Goal: Information Seeking & Learning: Learn about a topic

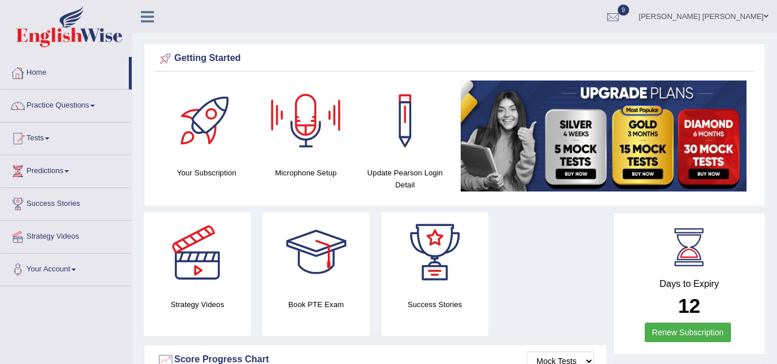
click at [36, 75] on link "Home" at bounding box center [65, 71] width 128 height 29
click at [41, 135] on link "Tests" at bounding box center [66, 136] width 131 height 29
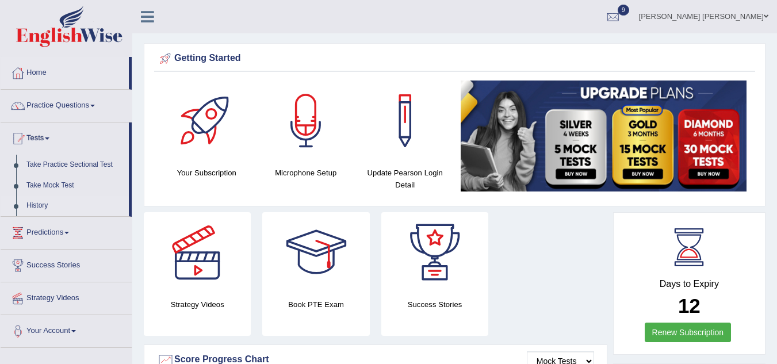
click at [37, 201] on link "History" at bounding box center [75, 205] width 108 height 21
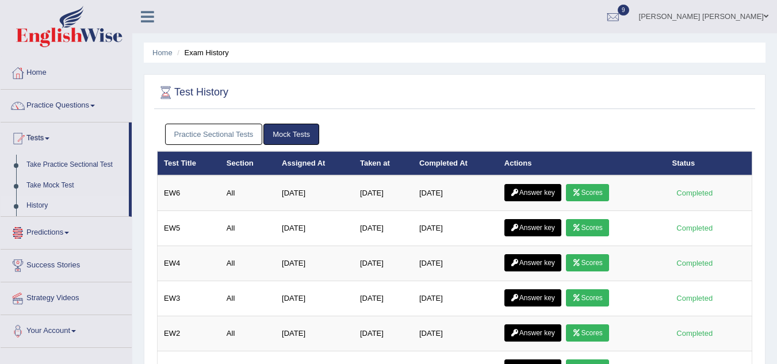
click at [224, 131] on link "Practice Sectional Tests" at bounding box center [214, 134] width 98 height 21
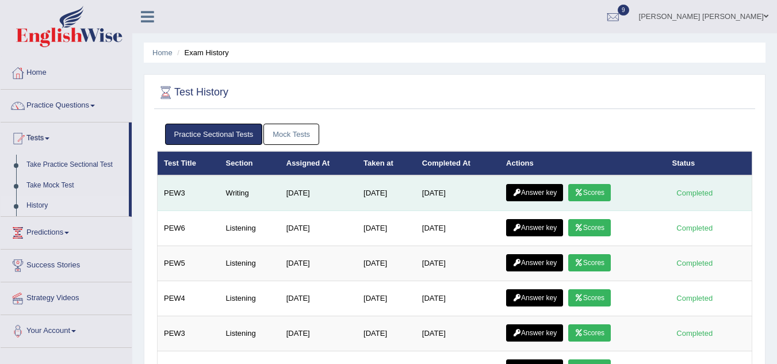
click at [592, 191] on link "Scores" at bounding box center [589, 192] width 43 height 17
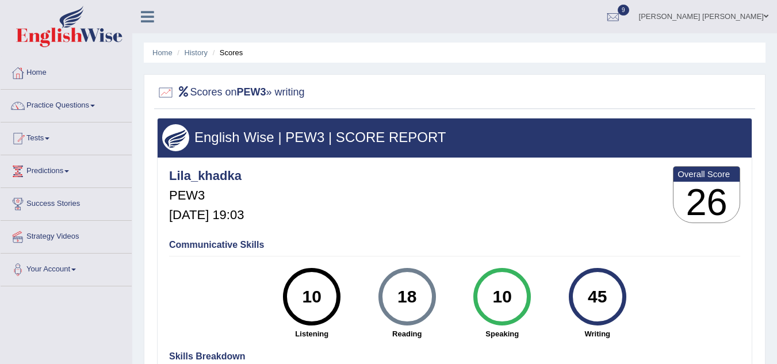
click at [488, 164] on div "Lila_khadka PEW3 Sep 8, 2025, 19:03 Overall Score 26" at bounding box center [454, 197] width 577 height 68
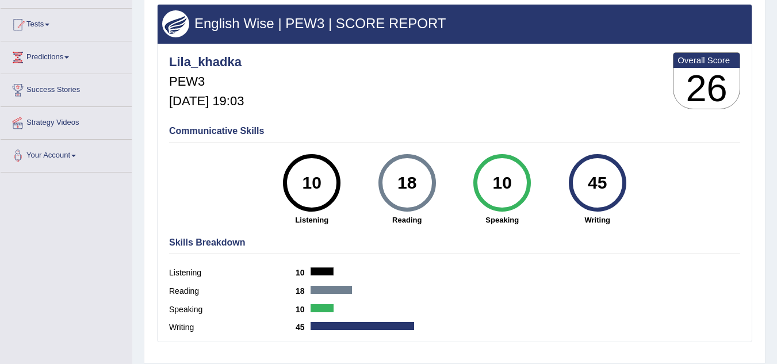
scroll to position [115, 0]
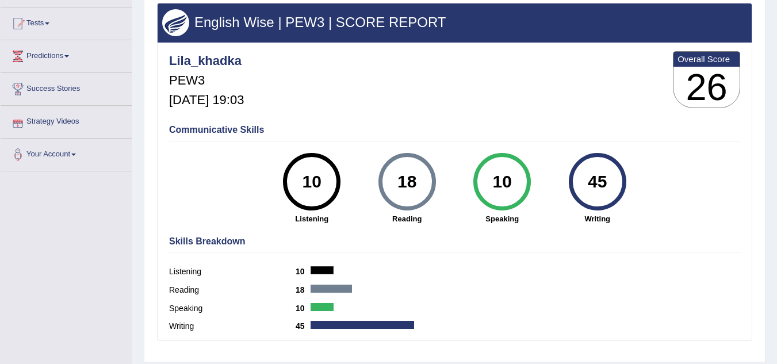
click at [231, 194] on div "Communicative Skills 10 Listening 18 Reading 10 Speaking 45 Writing" at bounding box center [454, 173] width 577 height 109
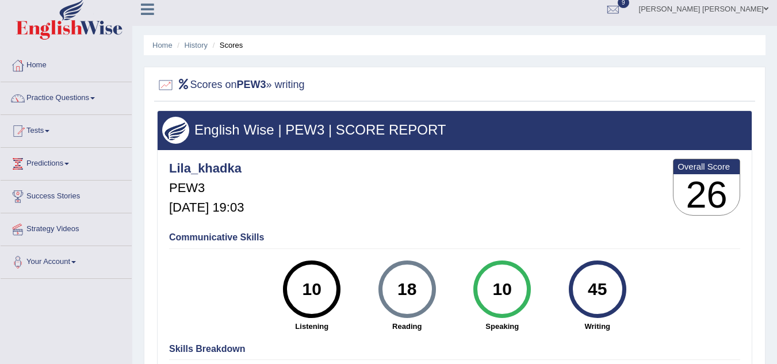
scroll to position [0, 0]
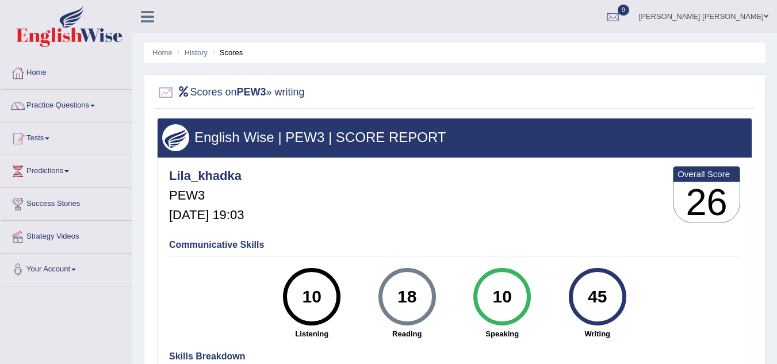
click at [228, 53] on li "Scores" at bounding box center [226, 52] width 33 height 11
drag, startPoint x: 232, startPoint y: 57, endPoint x: 193, endPoint y: 49, distance: 39.8
click at [193, 49] on ul "Home History Scores" at bounding box center [455, 53] width 622 height 20
click at [193, 51] on link "History" at bounding box center [196, 52] width 23 height 9
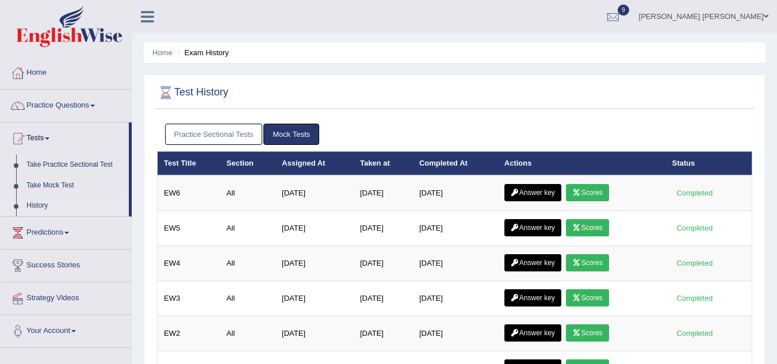
click at [226, 128] on link "Practice Sectional Tests" at bounding box center [214, 134] width 98 height 21
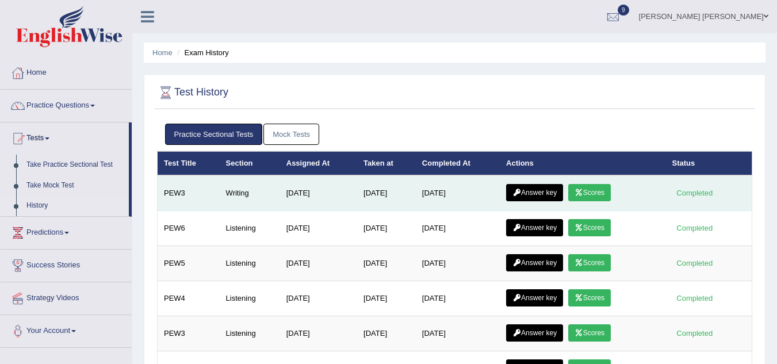
click at [539, 191] on link "Answer key" at bounding box center [534, 192] width 57 height 17
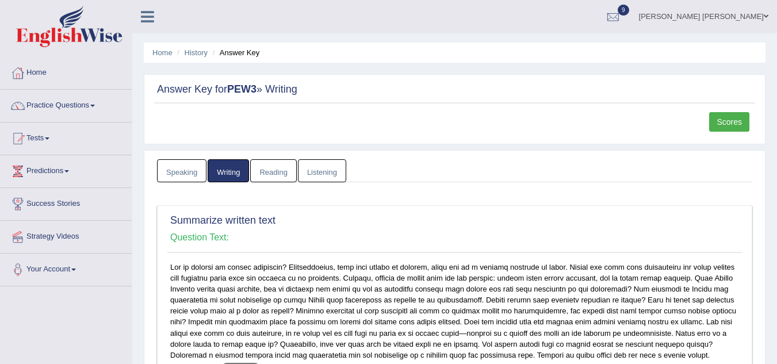
scroll to position [23, 0]
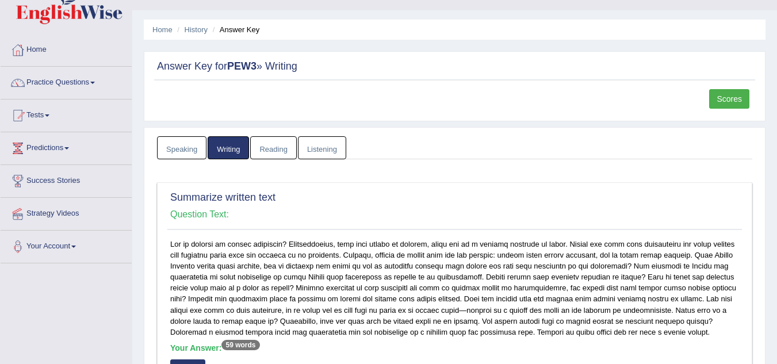
click at [224, 149] on link "Writing" at bounding box center [228, 148] width 41 height 24
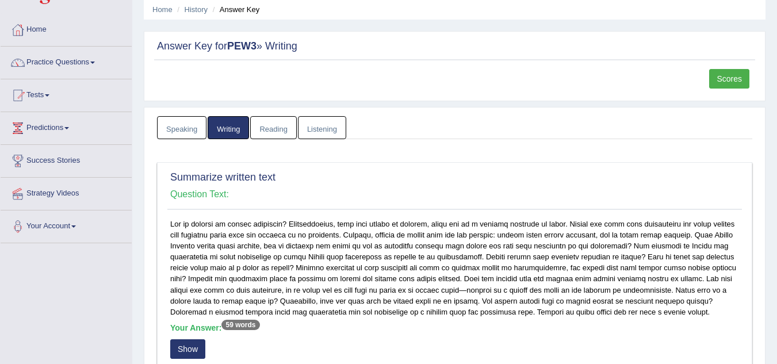
scroll to position [0, 0]
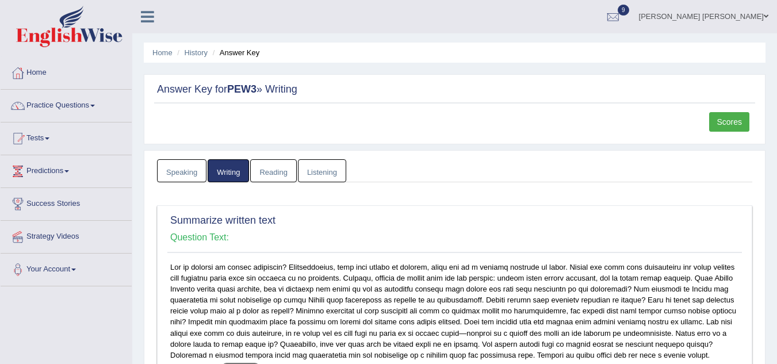
click at [423, 132] on div "Scores" at bounding box center [454, 125] width 601 height 26
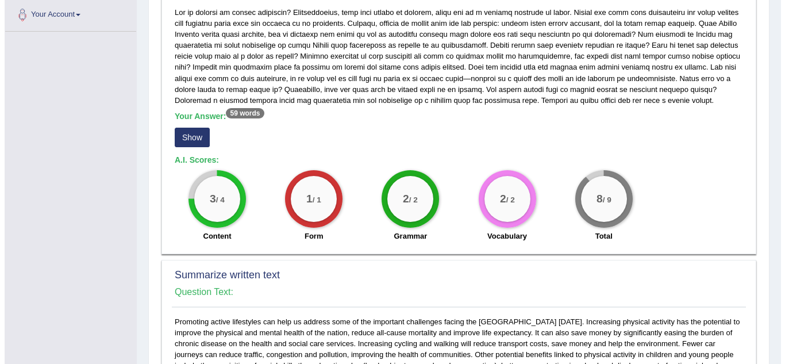
scroll to position [253, 0]
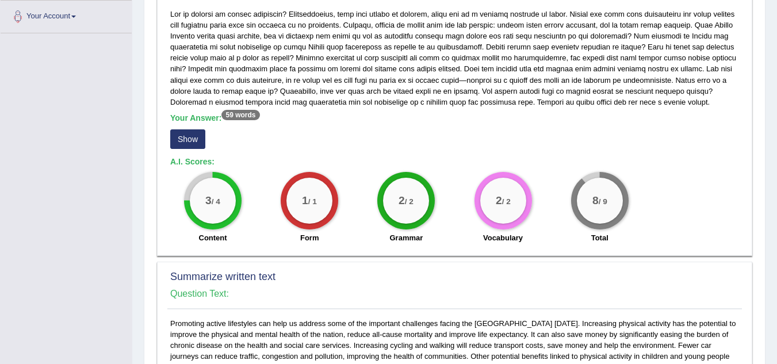
click at [187, 145] on button "Show" at bounding box center [187, 139] width 35 height 20
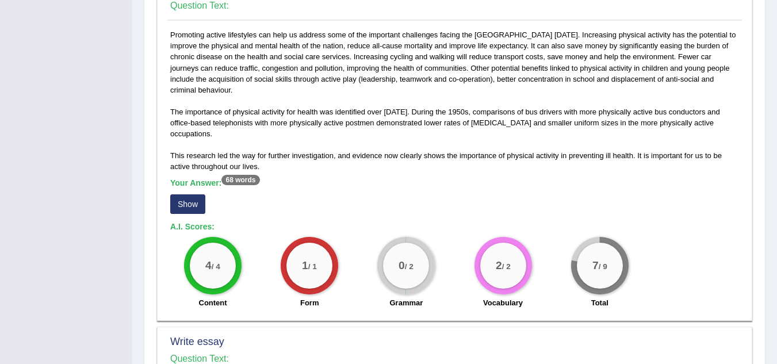
scroll to position [598, 0]
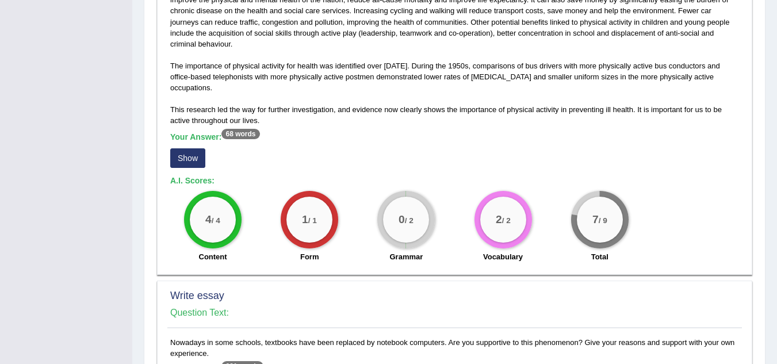
click at [194, 156] on button "Show" at bounding box center [187, 158] width 35 height 20
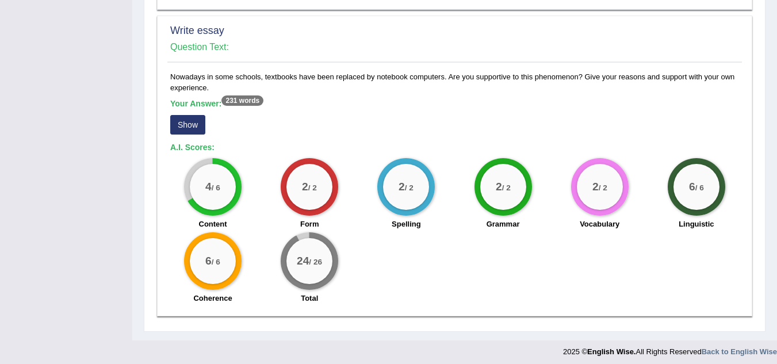
scroll to position [879, 0]
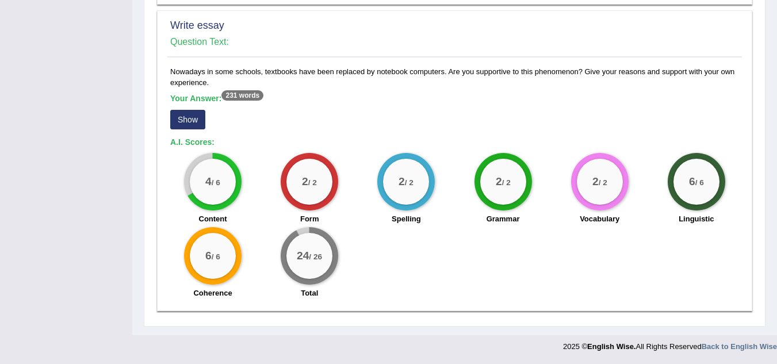
click at [190, 123] on button "Show" at bounding box center [187, 120] width 35 height 20
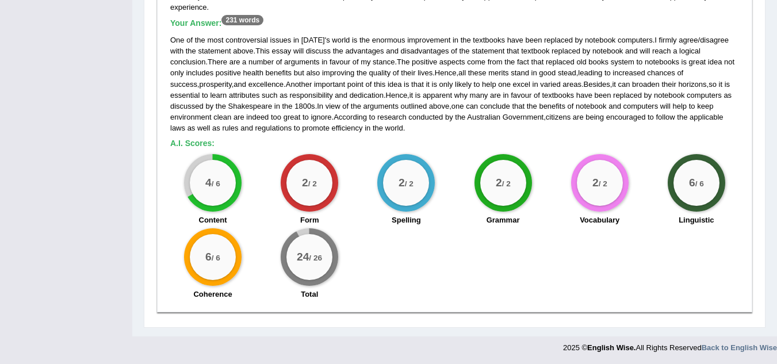
scroll to position [956, 0]
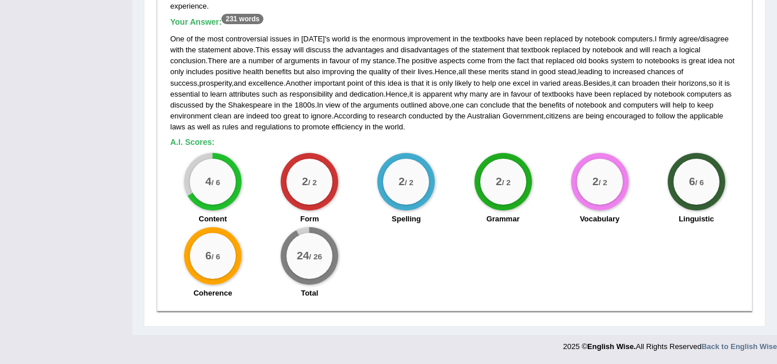
click at [385, 270] on div "4 / 6 Content 2 / 2 Form 2 / 2 Spelling 2 / 2 Grammar 2 / 2 Vocabulary 6 / 6 Li…" at bounding box center [454, 227] width 580 height 148
click at [438, 268] on div "4 / 6 Content 2 / 2 Form 2 / 2 Spelling 2 / 2 Grammar 2 / 2 Vocabulary 6 / 6 Li…" at bounding box center [454, 227] width 580 height 148
click at [448, 273] on div "4 / 6 Content 2 / 2 Form 2 / 2 Spelling 2 / 2 Grammar 2 / 2 Vocabulary 6 / 6 Li…" at bounding box center [454, 227] width 580 height 148
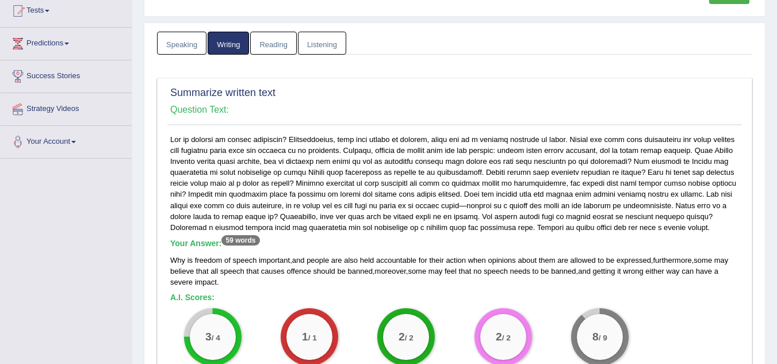
scroll to position [105, 0]
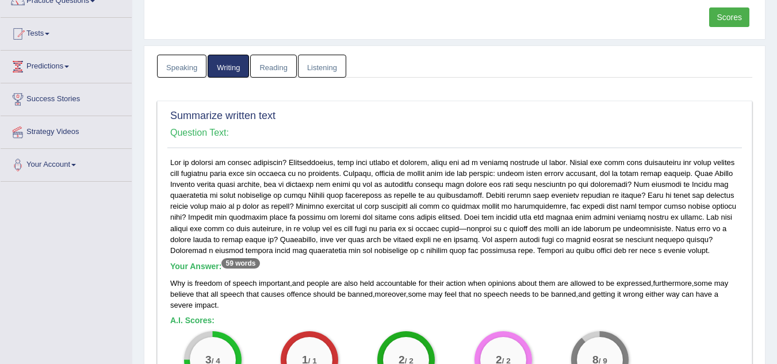
click at [179, 67] on link "Speaking" at bounding box center [181, 67] width 49 height 24
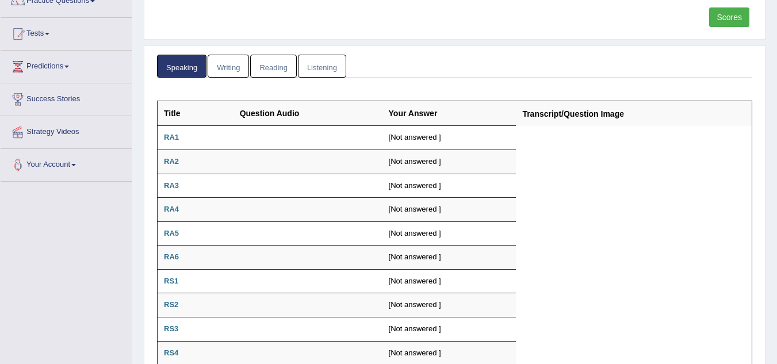
click at [322, 69] on link "Listening" at bounding box center [322, 67] width 48 height 24
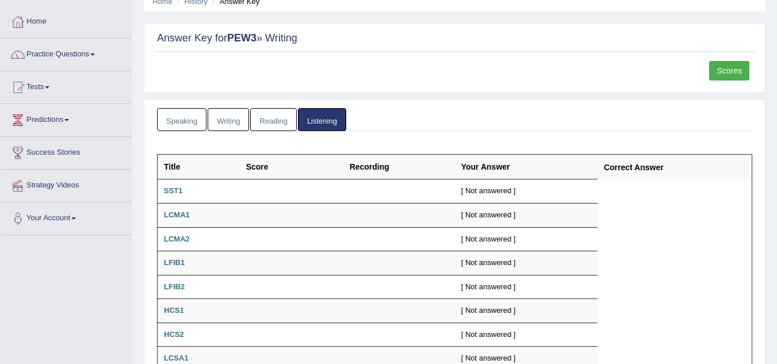
scroll to position [0, 0]
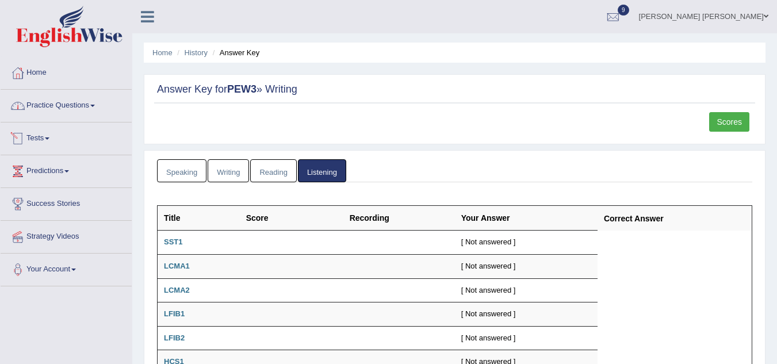
click at [42, 139] on link "Tests" at bounding box center [66, 136] width 131 height 29
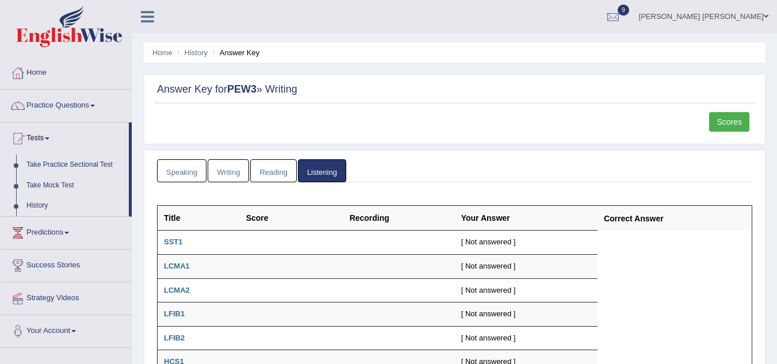
click at [35, 200] on link "History" at bounding box center [75, 205] width 108 height 21
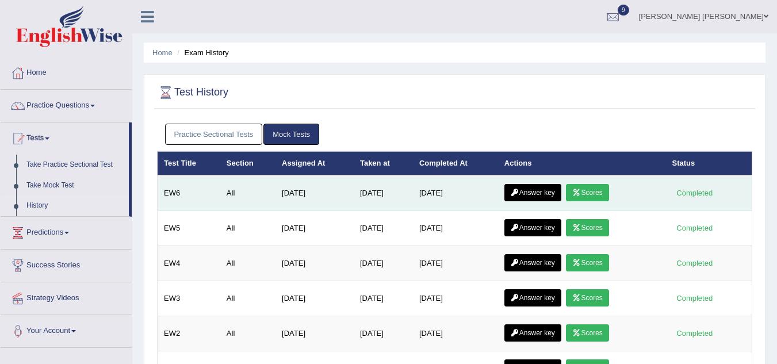
click at [581, 193] on icon at bounding box center [576, 192] width 9 height 7
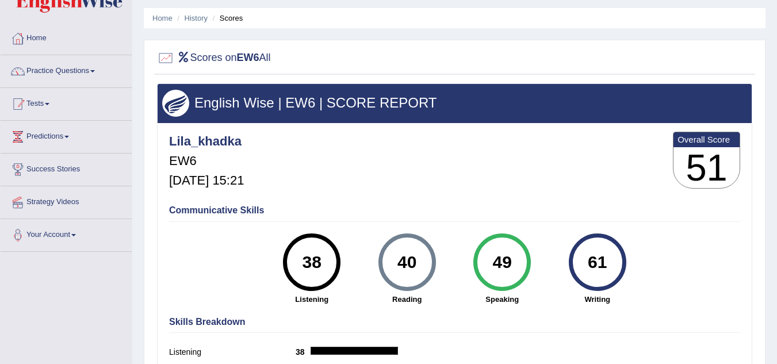
scroll to position [23, 0]
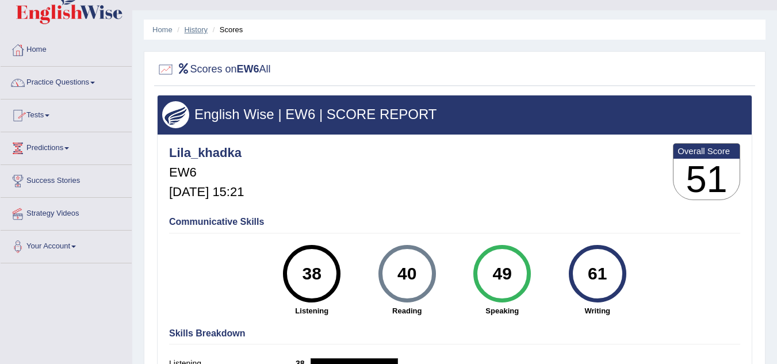
click at [189, 29] on link "History" at bounding box center [196, 29] width 23 height 9
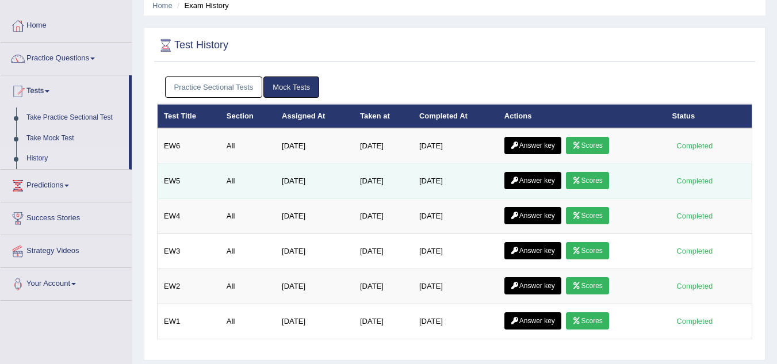
click at [595, 182] on link "Scores" at bounding box center [587, 180] width 43 height 17
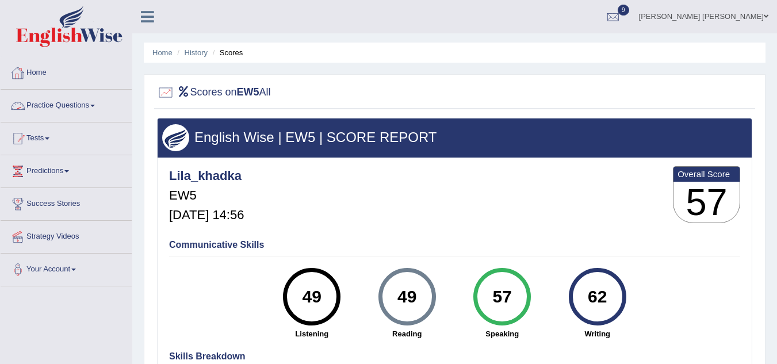
click at [28, 68] on link "Home" at bounding box center [66, 71] width 131 height 29
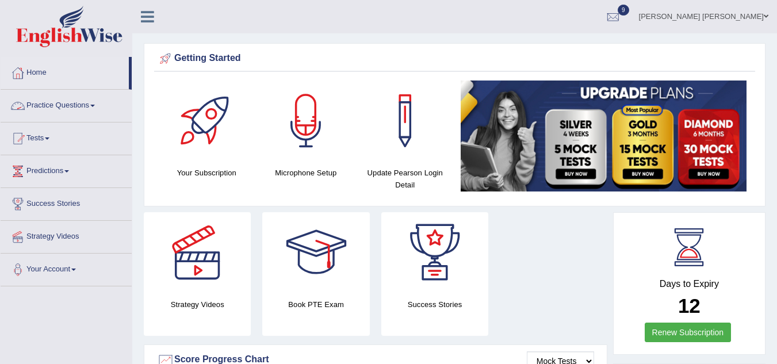
click at [62, 103] on link "Practice Questions" at bounding box center [66, 104] width 131 height 29
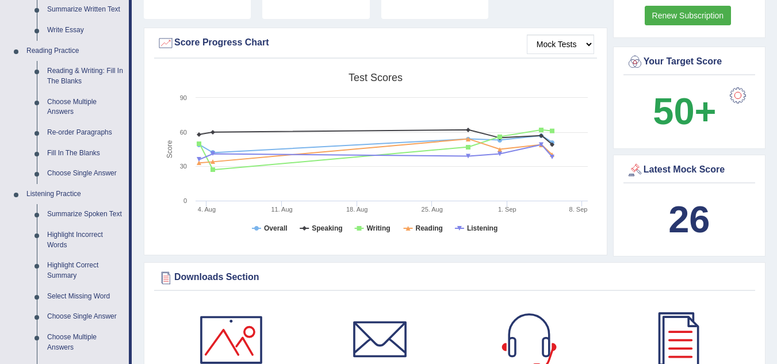
scroll to position [318, 0]
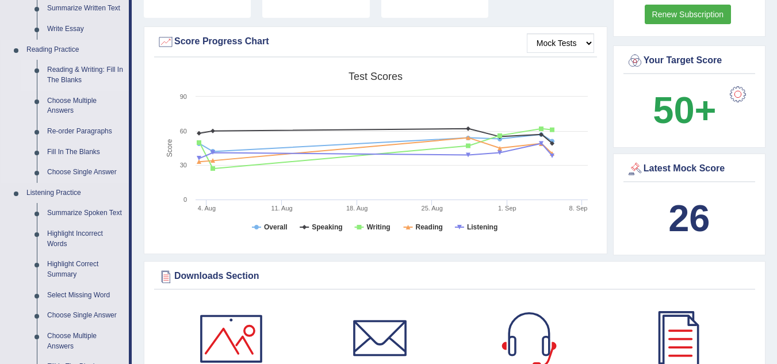
click at [92, 70] on link "Reading & Writing: Fill In The Blanks" at bounding box center [85, 75] width 87 height 30
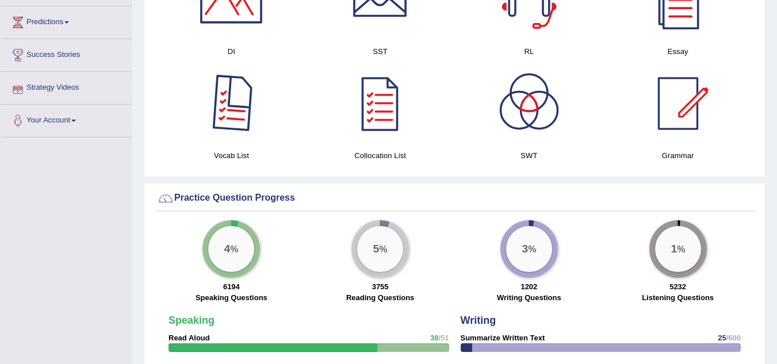
scroll to position [704, 0]
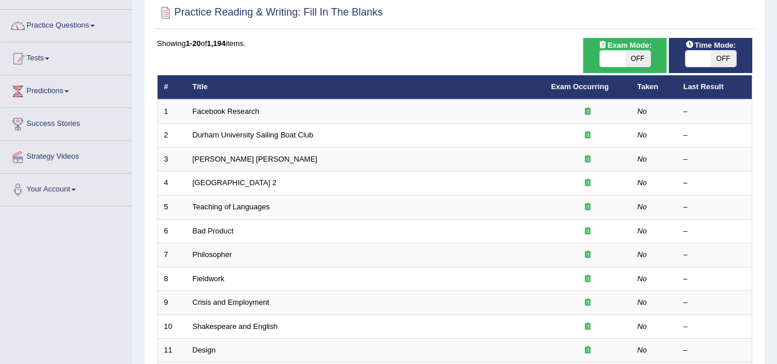
scroll to position [79, 0]
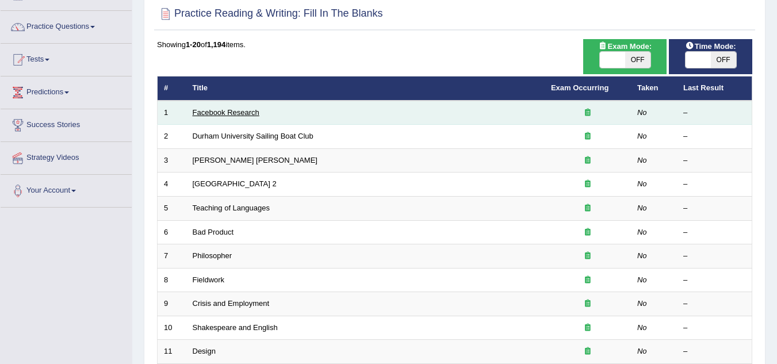
click at [218, 114] on link "Facebook Research" at bounding box center [226, 112] width 67 height 9
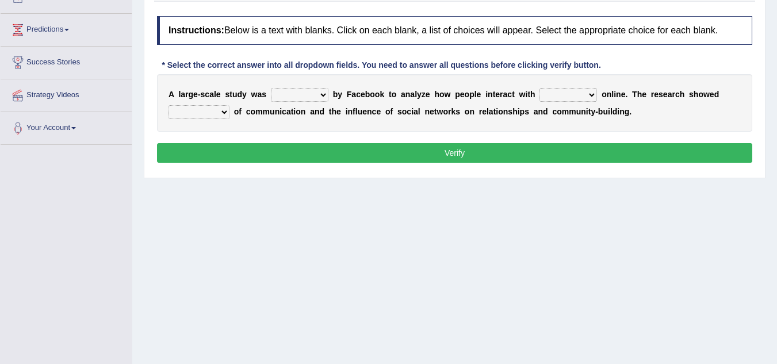
scroll to position [143, 0]
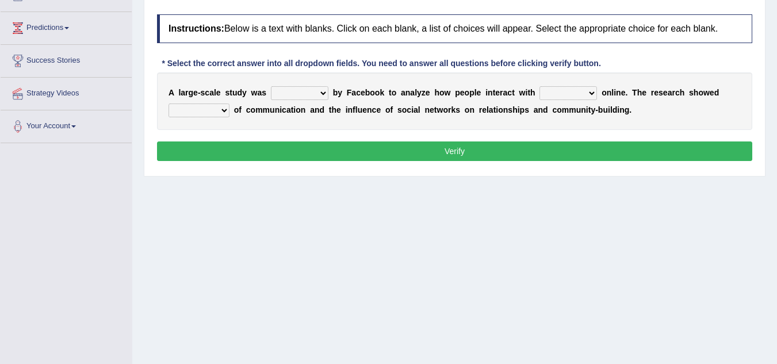
click at [298, 101] on div "A l a r g e - s c a l e s t u d y w a s surveyed had asked made b y F a c e b o…" at bounding box center [454, 100] width 595 height 57
click at [301, 98] on select "surveyed had asked made" at bounding box center [299, 93] width 57 height 14
select select "made"
click at [271, 86] on select "surveyed had asked made" at bounding box center [299, 93] width 57 height 14
click at [543, 92] on select "together all each other another" at bounding box center [567, 93] width 57 height 14
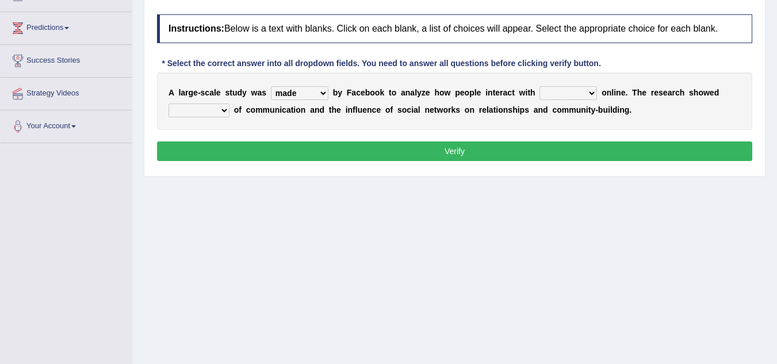
select select "each other"
click at [539, 86] on select "together all each other another" at bounding box center [567, 93] width 57 height 14
click at [201, 106] on select "advantages standards fellowships patterns" at bounding box center [198, 110] width 61 height 14
select select "advantages"
click at [168, 103] on select "advantages standards fellowships patterns" at bounding box center [198, 110] width 61 height 14
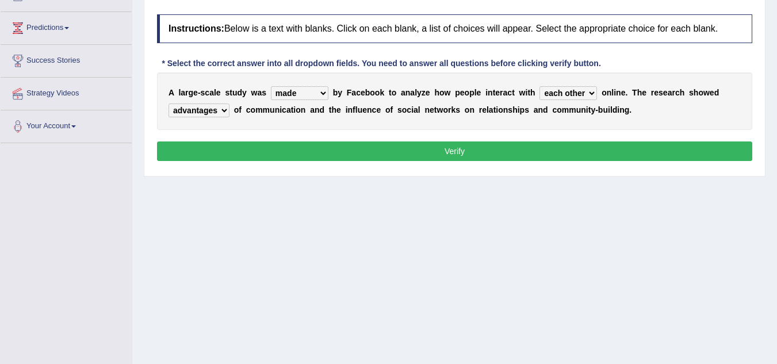
click at [465, 149] on button "Verify" at bounding box center [454, 151] width 595 height 20
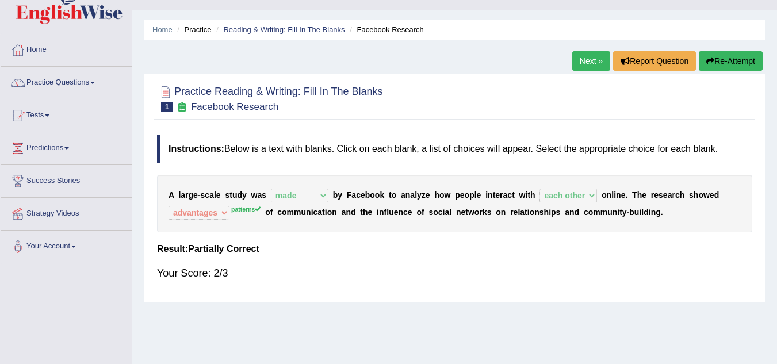
scroll to position [10, 0]
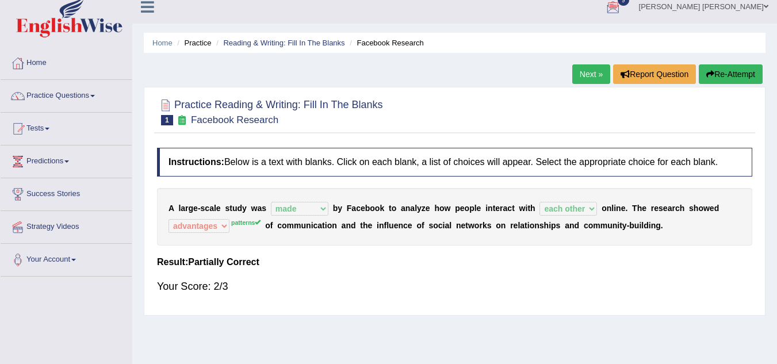
click at [589, 72] on link "Next »" at bounding box center [591, 74] width 38 height 20
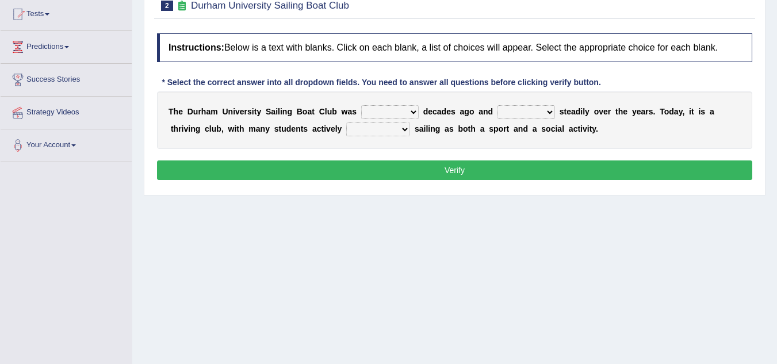
scroll to position [138, 0]
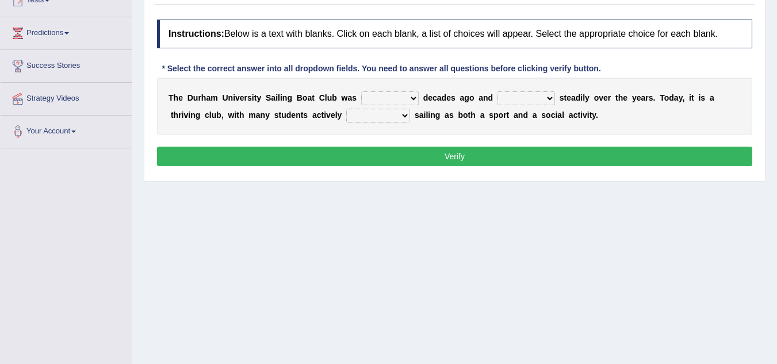
click at [377, 99] on select "found fund founded find" at bounding box center [389, 98] width 57 height 14
click at [361, 91] on select "found fund founded find" at bounding box center [389, 98] width 57 height 14
click at [523, 98] on select "grow growing has grown grown" at bounding box center [525, 98] width 57 height 14
click at [384, 97] on select "found fund founded find" at bounding box center [389, 98] width 57 height 14
select select "found"
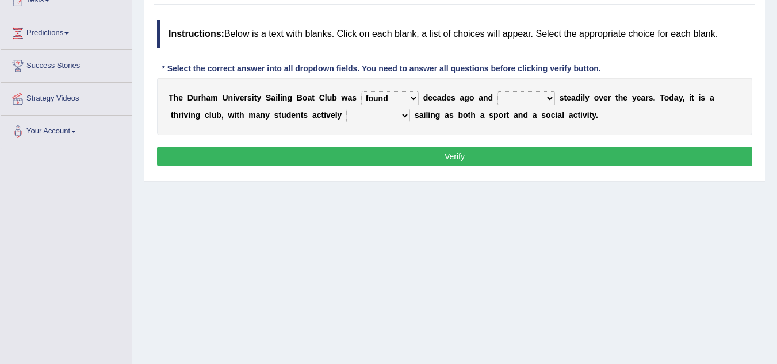
click at [361, 91] on select "found fund founded find" at bounding box center [389, 98] width 57 height 14
click at [510, 97] on select "grow growing has grown grown" at bounding box center [525, 98] width 57 height 14
select select "growing"
click at [497, 91] on select "grow growing has grown grown" at bounding box center [525, 98] width 57 height 14
click at [374, 114] on select "enjoy enjoyed are enjoying enjoying" at bounding box center [378, 116] width 64 height 14
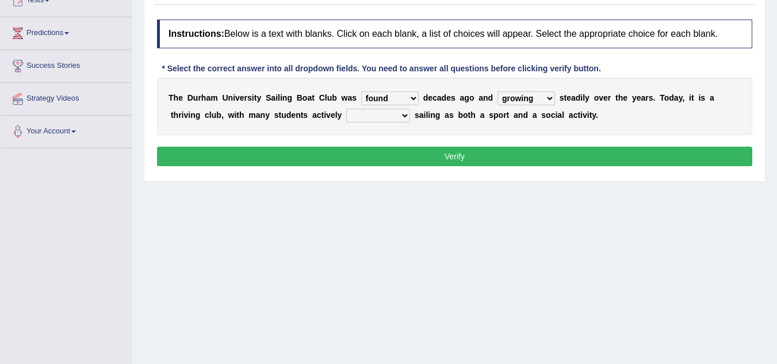
select select "enjoying"
click at [346, 109] on select "enjoy enjoyed are enjoying enjoying" at bounding box center [378, 116] width 64 height 14
click at [460, 154] on button "Verify" at bounding box center [454, 157] width 595 height 20
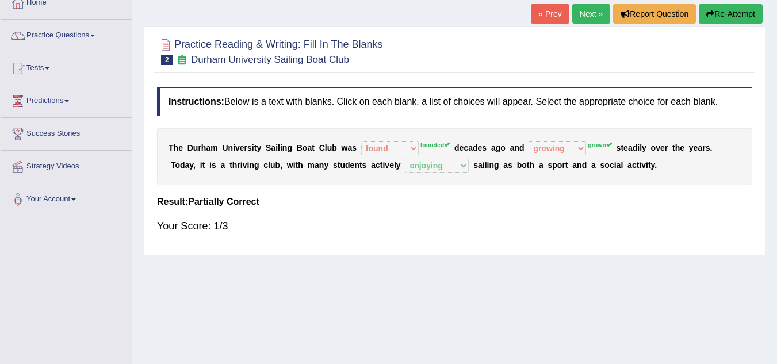
scroll to position [46, 0]
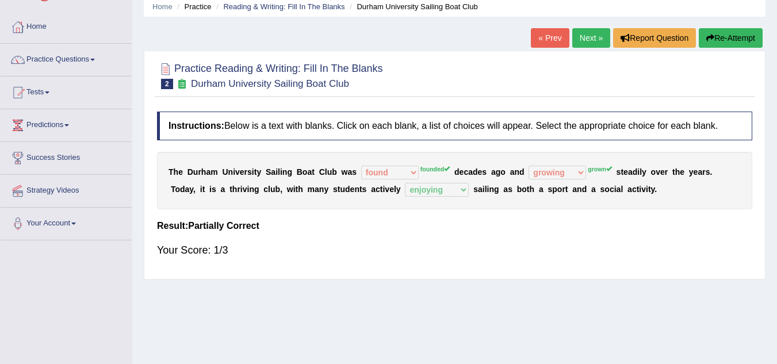
click at [716, 36] on button "Re-Attempt" at bounding box center [731, 38] width 64 height 20
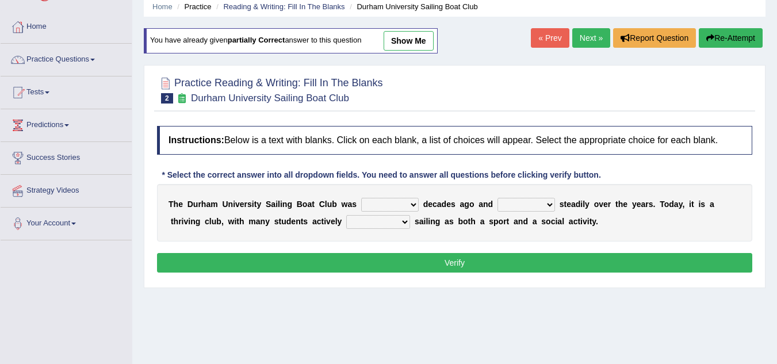
click at [383, 206] on select "found fund founded find" at bounding box center [389, 205] width 57 height 14
select select "founded"
click at [361, 198] on select "found fund founded find" at bounding box center [389, 205] width 57 height 14
click at [515, 206] on select "grow growing has grown grown" at bounding box center [525, 205] width 57 height 14
select select "grown"
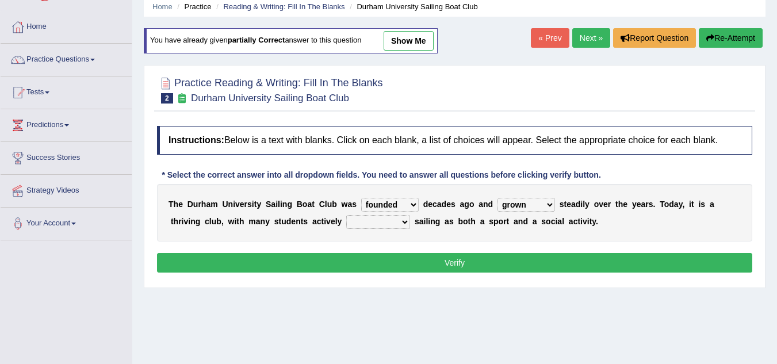
click at [497, 198] on select "grow growing has grown grown" at bounding box center [525, 205] width 57 height 14
click at [591, 226] on div "T h e D u r h a m U n i v e r s i t y S a i l i n g B o a t C l u b w a s found…" at bounding box center [454, 212] width 595 height 57
click at [369, 217] on select "enjoy enjoyed are enjoying enjoying" at bounding box center [378, 222] width 64 height 14
select select "enjoying"
click at [346, 215] on select "enjoy enjoyed are enjoying enjoying" at bounding box center [378, 222] width 64 height 14
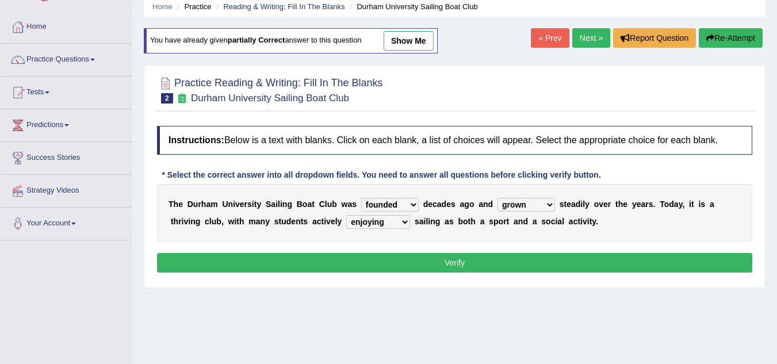
click at [472, 263] on button "Verify" at bounding box center [454, 263] width 595 height 20
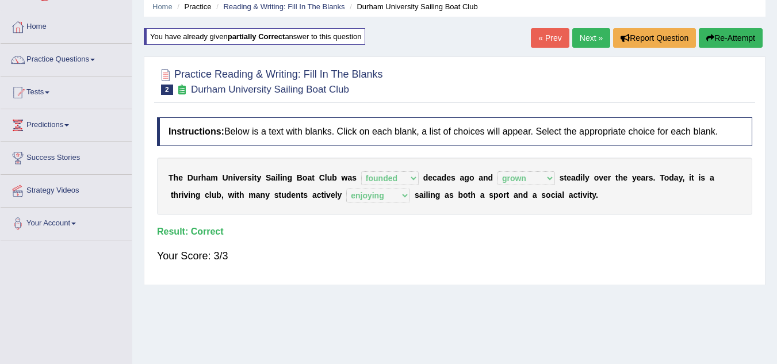
click at [587, 40] on link "Next »" at bounding box center [591, 38] width 38 height 20
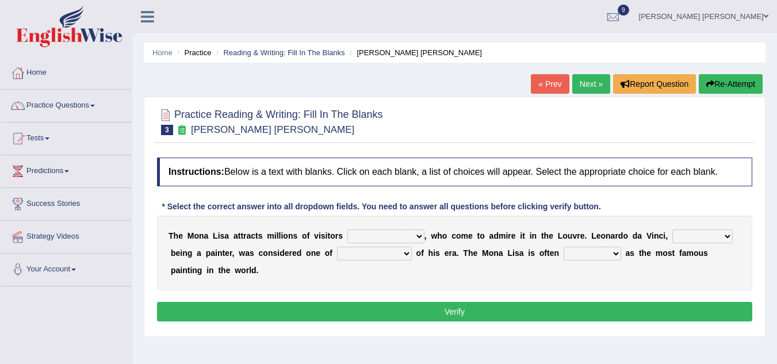
click at [378, 233] on select "around the year the all year all year round per year" at bounding box center [385, 236] width 77 height 14
select select "per year"
click at [347, 229] on select "around the year the all year all year round per year" at bounding box center [385, 236] width 77 height 14
click at [440, 208] on div "* Select the correct answer into all dropdown fields. You need to answer all qu…" at bounding box center [381, 207] width 448 height 12
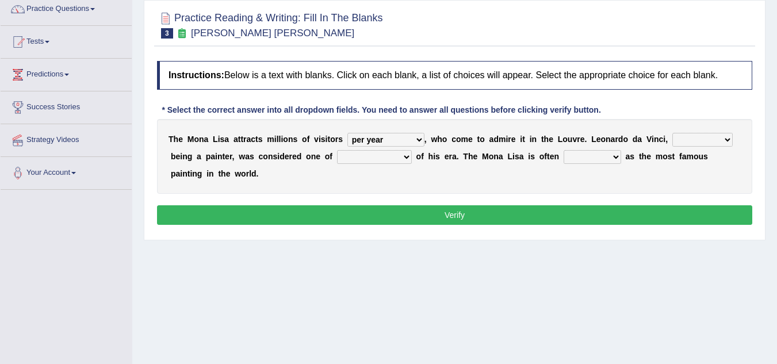
scroll to position [115, 0]
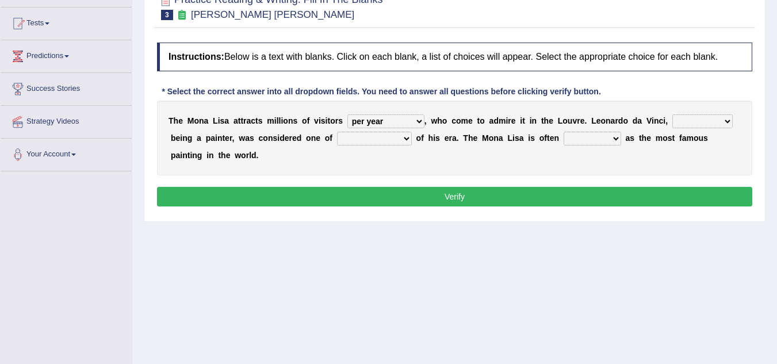
click at [689, 122] on select "rather than as much as as well as as long as" at bounding box center [702, 121] width 60 height 14
click at [747, 151] on div "T h e M o n a L i s a a t t r a c t s m i l l i o n s o f v i s i t o r s aroun…" at bounding box center [454, 138] width 595 height 75
click at [708, 121] on select "rather than as much as as well as as long as" at bounding box center [702, 121] width 60 height 14
select select "as well as"
click at [672, 114] on select "rather than as much as as well as as long as" at bounding box center [702, 121] width 60 height 14
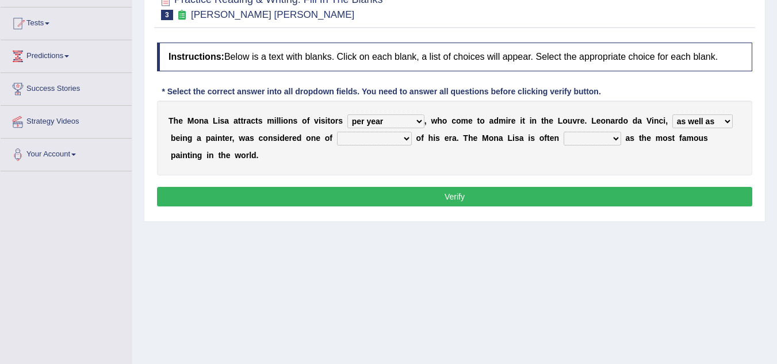
click at [373, 140] on select "better artists artist the better artist the best artists" at bounding box center [374, 139] width 75 height 14
click at [703, 122] on select "rather than as much as as well as as long as" at bounding box center [702, 121] width 60 height 14
click at [423, 158] on div "T h e M o n a L i s a a t t r a c t s m i l l i o n s o f v i s i t o r s aroun…" at bounding box center [454, 138] width 595 height 75
click at [369, 142] on select "better artists artist the better artist the best artists" at bounding box center [374, 139] width 75 height 14
select select "the best artists"
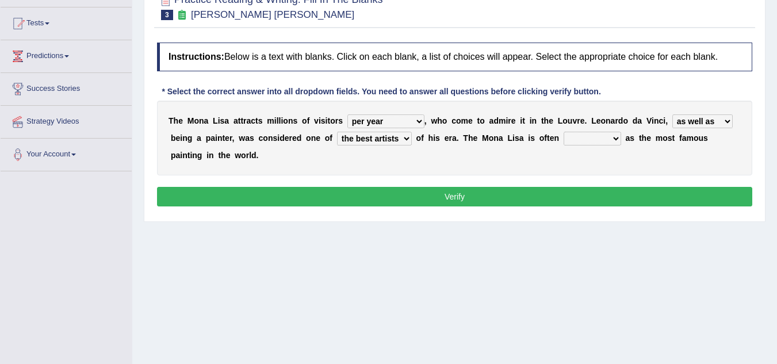
click at [337, 132] on select "better artists artist the better artist the best artists" at bounding box center [374, 139] width 75 height 14
click at [588, 136] on select "classified suggested predicted described" at bounding box center [591, 139] width 57 height 14
click at [563, 132] on select "classified suggested predicted described" at bounding box center [591, 139] width 57 height 14
click at [587, 135] on select "classified suggested predicted described" at bounding box center [591, 139] width 57 height 14
click at [563, 132] on select "classified suggested predicted described" at bounding box center [591, 139] width 57 height 14
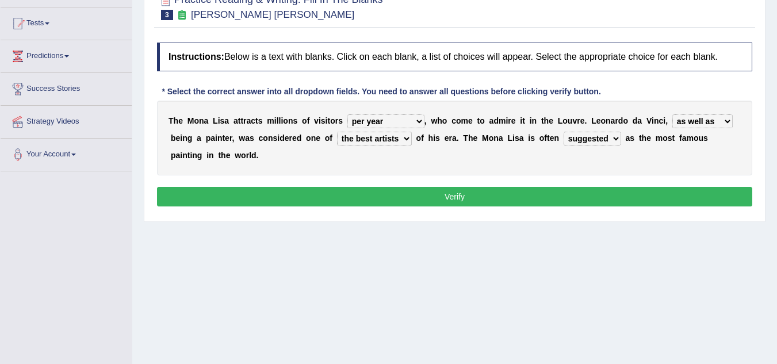
click at [597, 141] on select "classified suggested predicted described" at bounding box center [591, 139] width 57 height 14
select select "described"
click at [563, 132] on select "classified suggested predicted described" at bounding box center [591, 139] width 57 height 14
click at [457, 193] on button "Verify" at bounding box center [454, 197] width 595 height 20
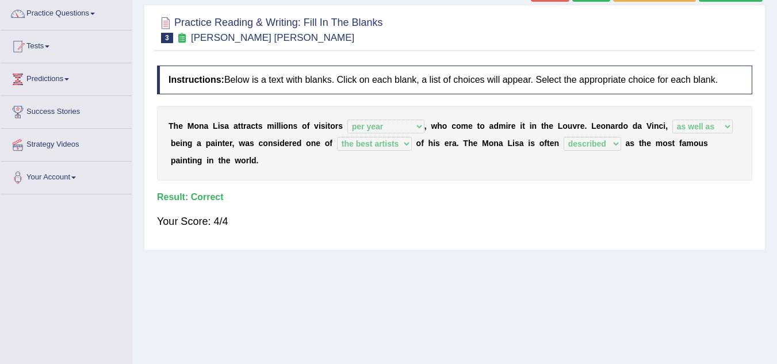
scroll to position [69, 0]
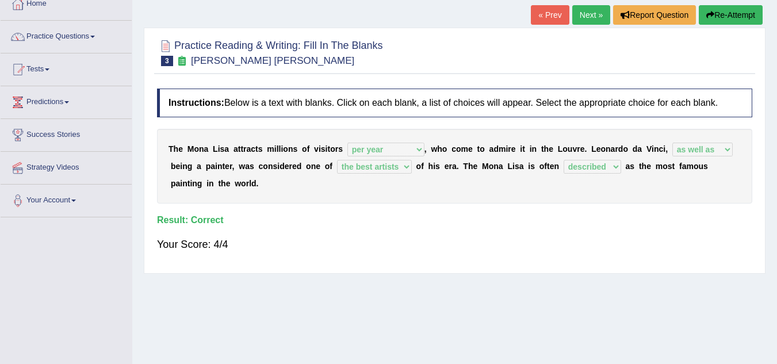
click at [588, 14] on link "Next »" at bounding box center [591, 15] width 38 height 20
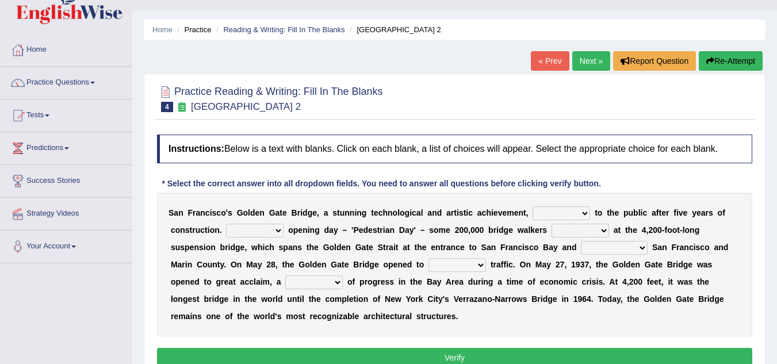
scroll to position [69, 0]
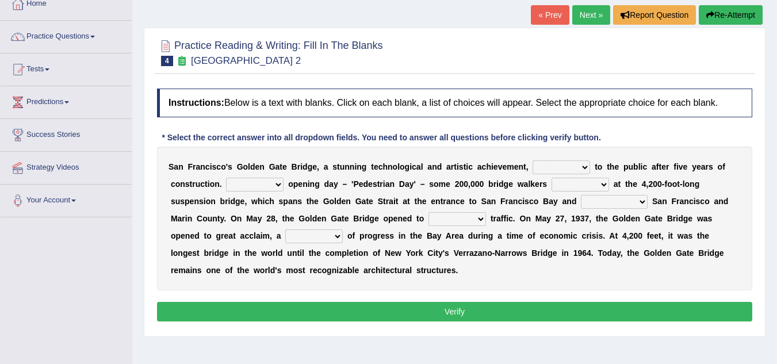
click at [554, 166] on select "opens closes appears equals" at bounding box center [560, 167] width 57 height 14
select select "opens"
click at [532, 160] on select "opens closes appears equals" at bounding box center [560, 167] width 57 height 14
click at [246, 186] on select "On During Since When" at bounding box center [254, 185] width 57 height 14
select select "On"
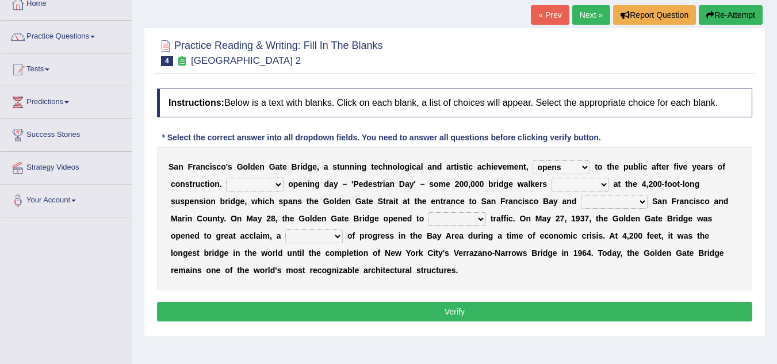
click at [226, 178] on select "On During Since When" at bounding box center [254, 185] width 57 height 14
click at [571, 185] on select "stationed looked marveled laughed" at bounding box center [579, 185] width 57 height 14
click at [551, 178] on select "stationed looked marveled laughed" at bounding box center [579, 185] width 57 height 14
click at [584, 189] on select "stationed looked marveled laughed" at bounding box center [579, 185] width 57 height 14
click at [551, 178] on select "stationed looked marveled laughed" at bounding box center [579, 185] width 57 height 14
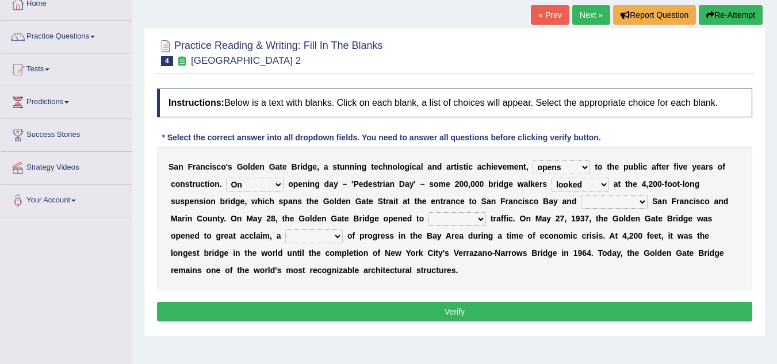
click at [579, 185] on select "stationed looked marveled laughed" at bounding box center [579, 185] width 57 height 14
select select "marveled"
click at [551, 178] on select "stationed looked marveled laughed" at bounding box center [579, 185] width 57 height 14
click at [600, 206] on select "separates connects channels differentiates" at bounding box center [614, 202] width 67 height 14
select select "connects"
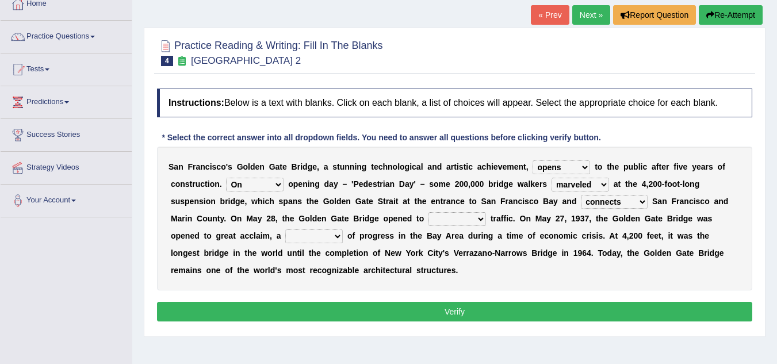
click at [581, 195] on select "separates connects channels differentiates" at bounding box center [614, 202] width 67 height 14
click at [459, 217] on select "aquatic vehicular airborne watertight" at bounding box center [456, 219] width 57 height 14
click at [428, 212] on select "aquatic vehicular airborne watertight" at bounding box center [456, 219] width 57 height 14
click at [454, 216] on select "aquatic vehicular airborne watertight" at bounding box center [456, 219] width 57 height 14
click at [428, 212] on select "aquatic vehicular airborne watertight" at bounding box center [456, 219] width 57 height 14
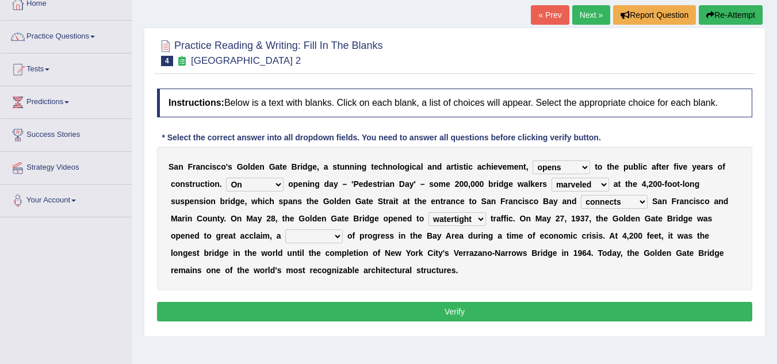
click at [455, 216] on select "aquatic vehicular airborne watertight" at bounding box center [456, 219] width 57 height 14
select select "vehicular"
click at [428, 212] on select "aquatic vehicular airborne watertight" at bounding box center [456, 219] width 57 height 14
click at [315, 237] on select "denial symbol technique yield" at bounding box center [313, 236] width 57 height 14
select select "symbol"
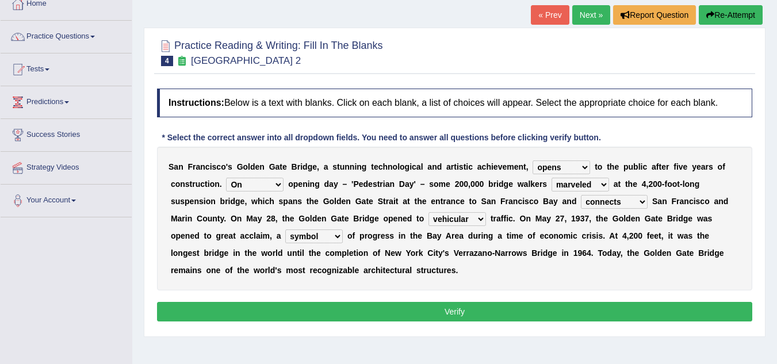
click at [285, 229] on select "denial symbol technique yield" at bounding box center [313, 236] width 57 height 14
click at [433, 309] on button "Verify" at bounding box center [454, 312] width 595 height 20
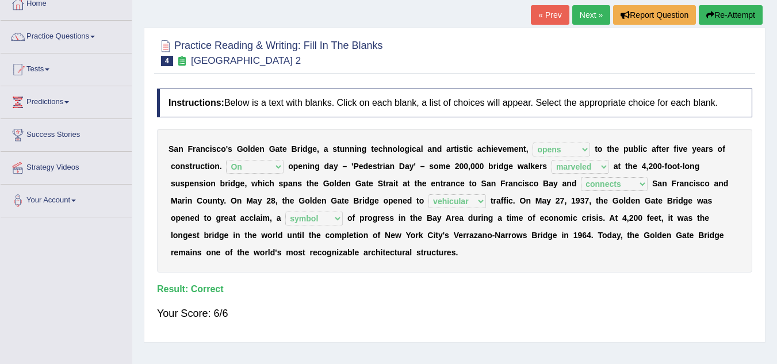
click at [581, 14] on link "Next »" at bounding box center [591, 15] width 38 height 20
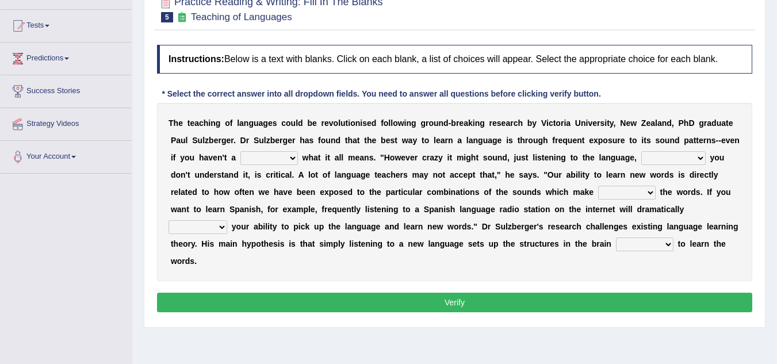
scroll to position [115, 0]
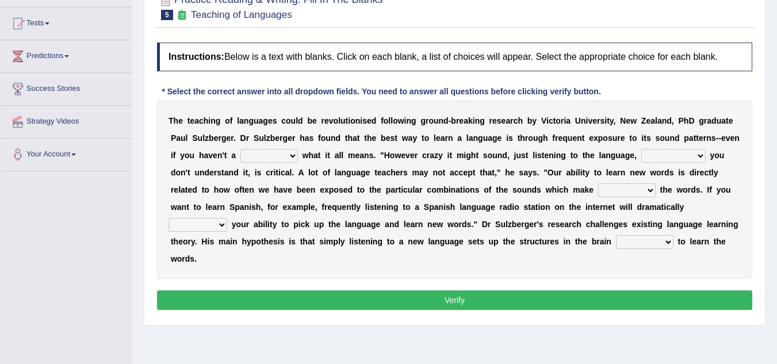
click at [273, 156] on select "dew claw clue due" at bounding box center [268, 156] width 57 height 14
select select "clue"
click at [240, 149] on select "dew claw clue due" at bounding box center [268, 156] width 57 height 14
click at [667, 156] on select "but also all together even though if so" at bounding box center [673, 156] width 64 height 14
select select "even though"
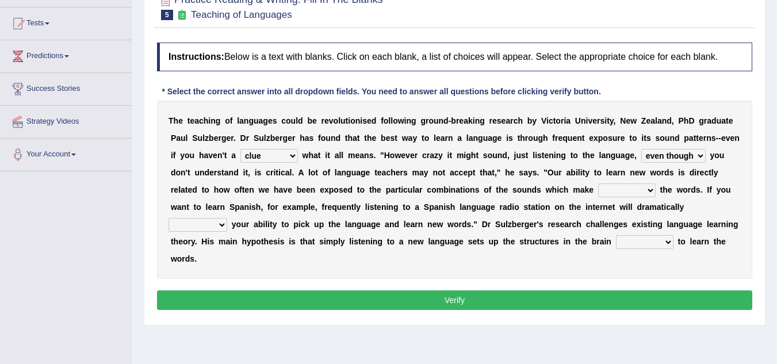
click at [641, 149] on select "but also all together even though if so" at bounding box center [673, 156] width 64 height 14
click at [636, 190] on select "down up of on" at bounding box center [626, 190] width 57 height 14
click at [598, 183] on select "down up of on" at bounding box center [626, 190] width 57 height 14
click at [619, 185] on select "down up of on" at bounding box center [626, 190] width 57 height 14
select select "up"
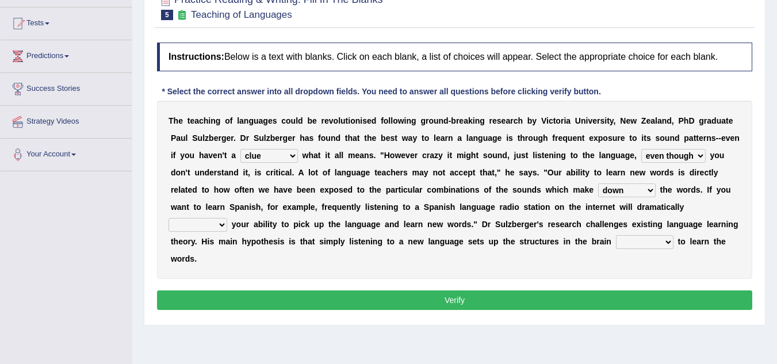
click at [598, 183] on select "down up of on" at bounding box center [626, 190] width 57 height 14
click at [174, 229] on select "evaluate exaggerate describe boost" at bounding box center [197, 225] width 59 height 14
select select "boost"
click at [168, 218] on select "evaluate exaggerate describe boost" at bounding box center [197, 225] width 59 height 14
click at [651, 241] on select "requiring required directed to require" at bounding box center [644, 242] width 57 height 14
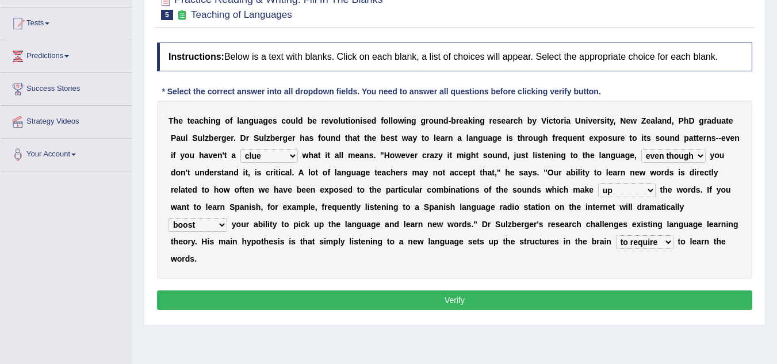
click at [616, 235] on select "requiring required directed to require" at bounding box center [644, 242] width 57 height 14
click at [638, 241] on select "requiring required directed to require" at bounding box center [644, 242] width 57 height 14
select select "required"
click at [616, 235] on select "requiring required directed to require" at bounding box center [644, 242] width 57 height 14
click at [634, 245] on select "requiring required directed to require" at bounding box center [644, 242] width 57 height 14
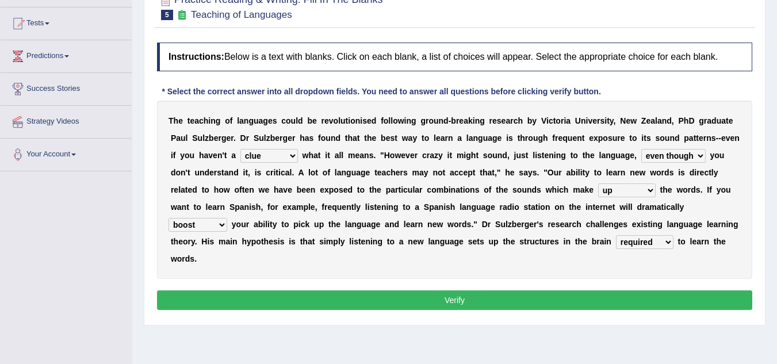
click at [543, 270] on div "T h e t e a c h i n g o f l a n g u a g e s c o u l d b e r e v o l u t i o n i…" at bounding box center [454, 190] width 595 height 178
click at [453, 301] on button "Verify" at bounding box center [454, 300] width 595 height 20
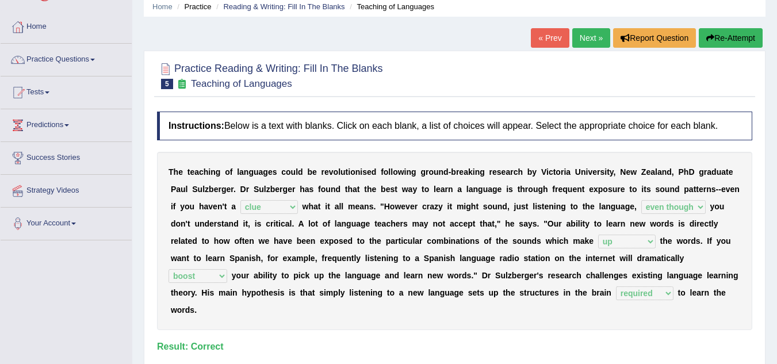
scroll to position [23, 0]
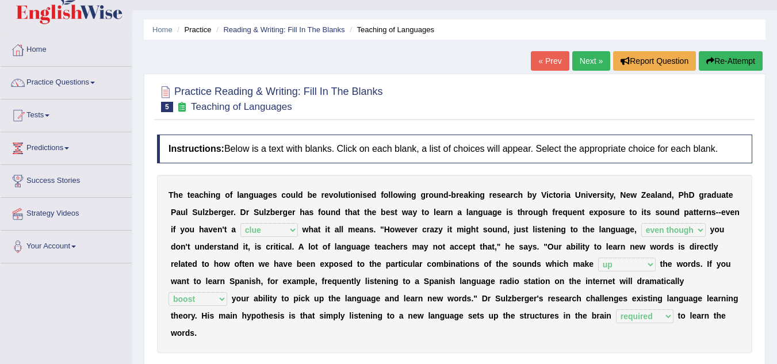
click at [583, 67] on link "Next »" at bounding box center [591, 61] width 38 height 20
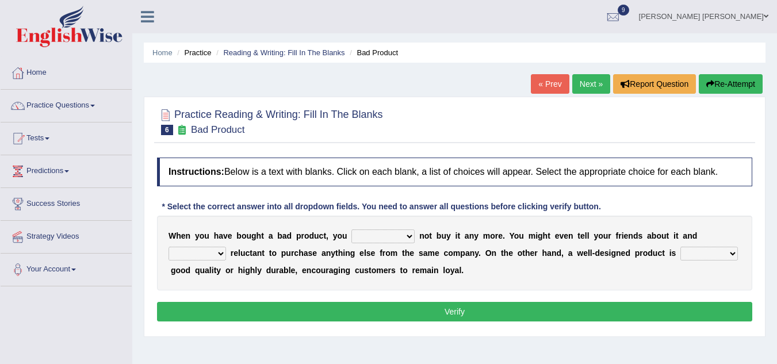
click at [374, 238] on select "would have should have should" at bounding box center [382, 236] width 63 height 14
select select "should"
click at [351, 229] on select "would have should have should" at bounding box center [382, 236] width 63 height 14
click at [200, 253] on select "is are be being" at bounding box center [196, 254] width 57 height 14
select select "being"
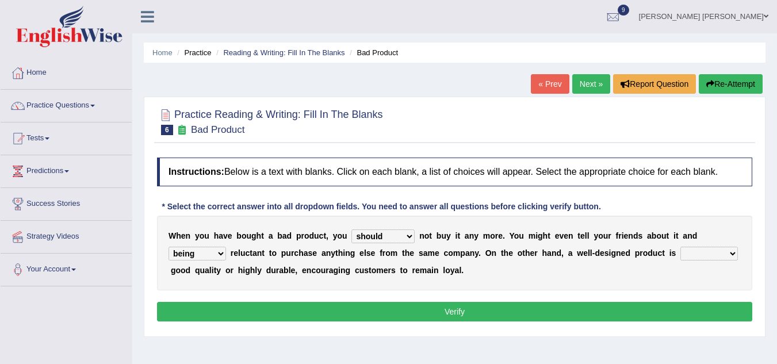
click at [168, 247] on select "is are be being" at bounding box center [196, 254] width 57 height 14
click at [695, 252] on select "both also neither either" at bounding box center [708, 254] width 57 height 14
select select "either"
click at [680, 247] on select "both also neither either" at bounding box center [708, 254] width 57 height 14
click at [472, 308] on button "Verify" at bounding box center [454, 312] width 595 height 20
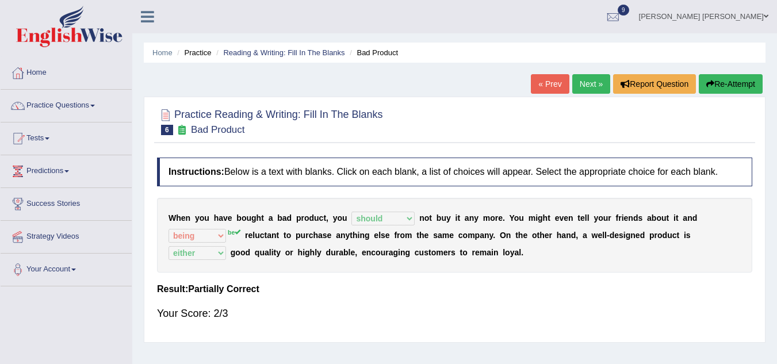
click at [589, 83] on link "Next »" at bounding box center [591, 84] width 38 height 20
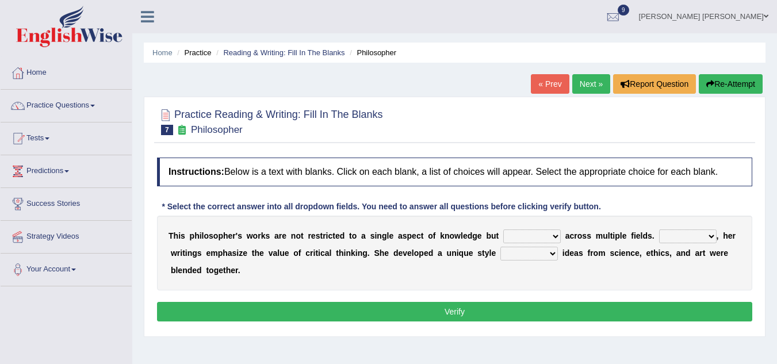
click at [527, 237] on select "constrain contain assemble extend" at bounding box center [531, 236] width 57 height 14
click at [531, 314] on button "Verify" at bounding box center [454, 312] width 595 height 20
click at [532, 233] on select "constrain contain assemble extend" at bounding box center [531, 236] width 57 height 14
select select "extend"
click at [503, 229] on select "constrain contain assemble extend" at bounding box center [531, 236] width 57 height 14
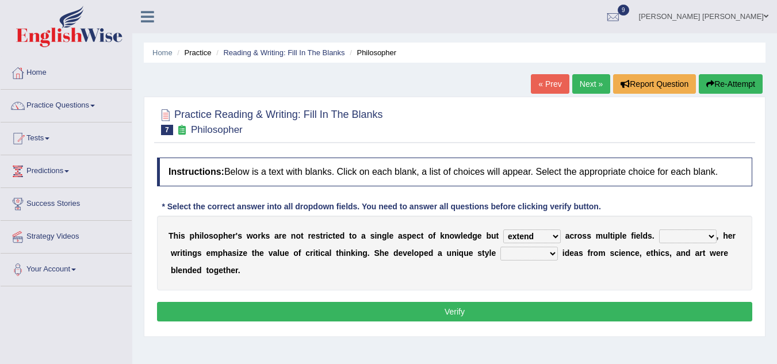
click at [680, 234] on select "Rather So Moreover Likely" at bounding box center [687, 236] width 57 height 14
click at [659, 229] on select "Rather So Moreover Likely" at bounding box center [687, 236] width 57 height 14
click at [679, 239] on select "Rather So Moreover Likely" at bounding box center [687, 236] width 57 height 14
select select "Moreover"
click at [659, 229] on select "Rather So Moreover Likely" at bounding box center [687, 236] width 57 height 14
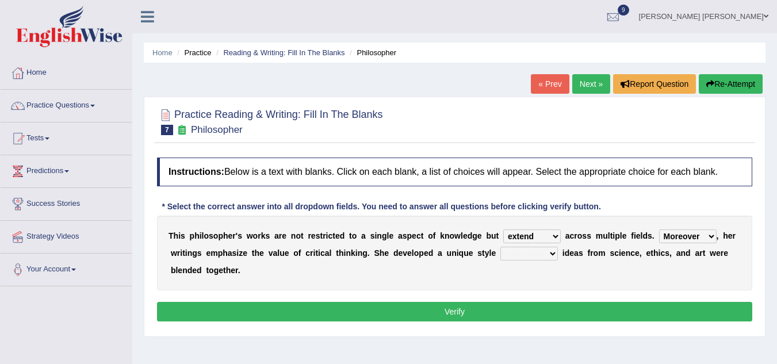
click at [531, 249] on select "in that that which in which" at bounding box center [528, 254] width 57 height 14
click at [500, 247] on select "in that that which in which" at bounding box center [528, 254] width 57 height 14
click at [527, 252] on select "in that that which in which" at bounding box center [528, 254] width 57 height 14
click at [500, 247] on select "in that that which in which" at bounding box center [528, 254] width 57 height 14
click at [534, 253] on select "in that that which in which" at bounding box center [528, 254] width 57 height 14
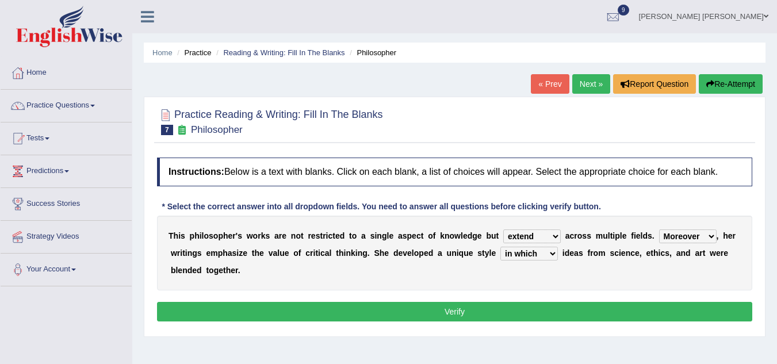
select select "in that"
click at [500, 247] on select "in that that which in which" at bounding box center [528, 254] width 57 height 14
click at [500, 316] on button "Verify" at bounding box center [454, 312] width 595 height 20
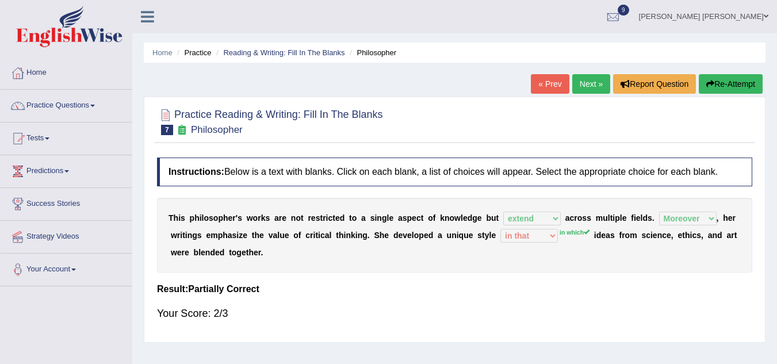
click at [589, 83] on link "Next »" at bounding box center [591, 84] width 38 height 20
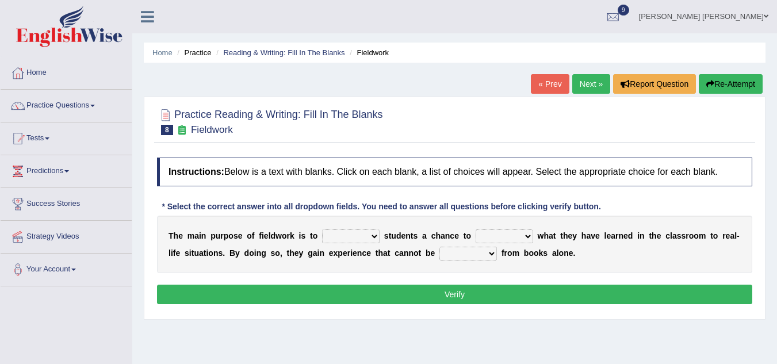
click at [350, 230] on select "resemble stow rave offer" at bounding box center [350, 236] width 57 height 14
select select "offer"
click at [322, 229] on select "resemble stow rave offer" at bounding box center [350, 236] width 57 height 14
click at [493, 236] on select "compare align apply dismount" at bounding box center [504, 236] width 57 height 14
select select "apply"
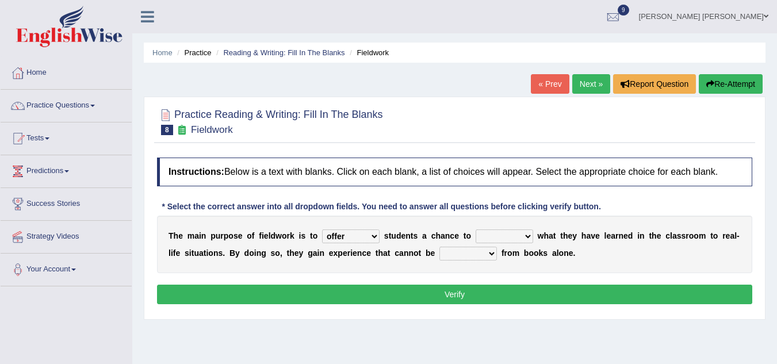
click at [476, 229] on select "compare align apply dismount" at bounding box center [504, 236] width 57 height 14
click at [466, 253] on select "originated prepared obtained touted" at bounding box center [467, 254] width 57 height 14
select select "obtained"
click at [439, 247] on select "originated prepared obtained touted" at bounding box center [467, 254] width 57 height 14
click at [463, 294] on button "Verify" at bounding box center [454, 295] width 595 height 20
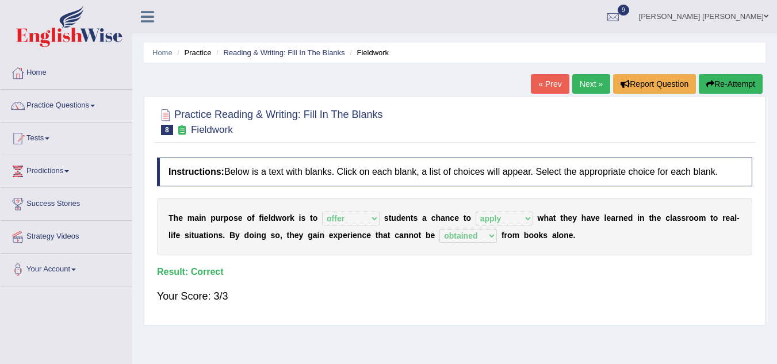
click at [586, 87] on link "Next »" at bounding box center [591, 84] width 38 height 20
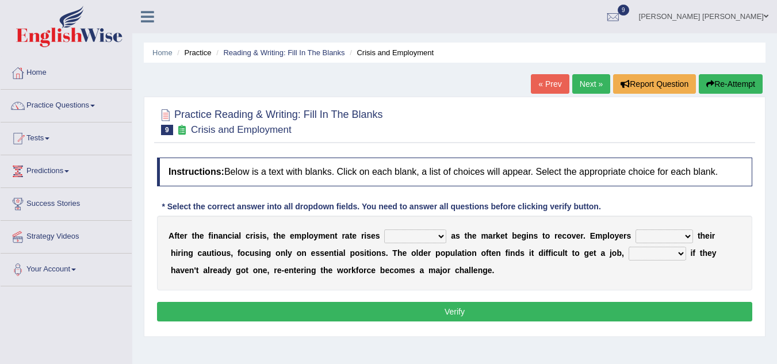
click at [404, 238] on select "normally conversely strenuously sharply" at bounding box center [415, 236] width 62 height 14
select select "conversely"
click at [384, 229] on select "normally conversely strenuously sharply" at bounding box center [415, 236] width 62 height 14
click at [648, 237] on select "keeping kept keep are kept" at bounding box center [663, 236] width 57 height 14
select select "keep"
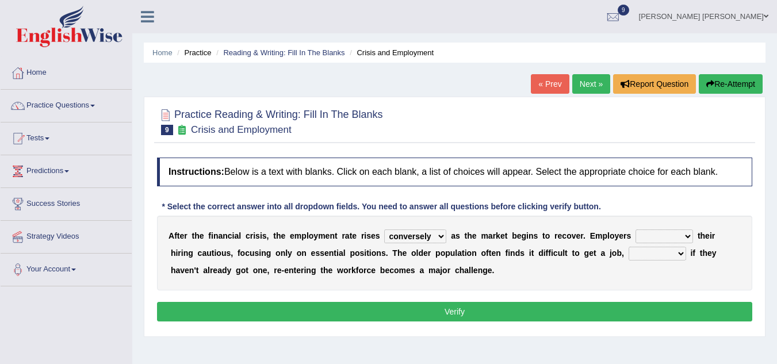
click at [635, 229] on select "keeping kept keep are kept" at bounding box center [663, 236] width 57 height 14
click at [646, 296] on div "Instructions: Below is a text with blanks. Click on each blank, a list of choic…" at bounding box center [454, 241] width 601 height 179
click at [670, 252] on select "although while then because" at bounding box center [656, 254] width 57 height 14
click at [628, 247] on select "although while then because" at bounding box center [656, 254] width 57 height 14
click at [663, 254] on select "although while then because" at bounding box center [656, 254] width 57 height 14
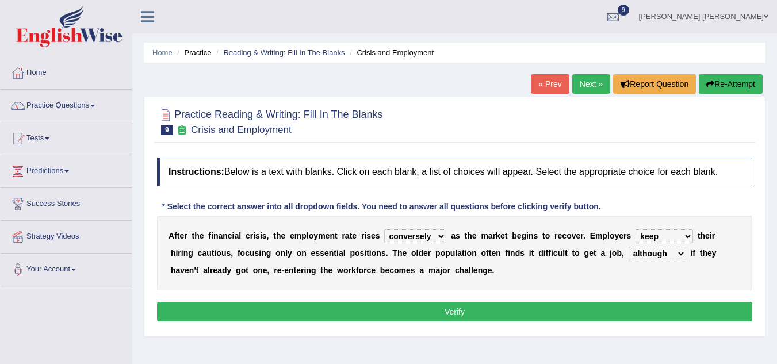
select select "because"
click at [628, 247] on select "although while then because" at bounding box center [656, 254] width 57 height 14
click at [417, 235] on select "normally conversely strenuously sharply" at bounding box center [415, 236] width 62 height 14
click at [384, 229] on select "normally conversely strenuously sharply" at bounding box center [415, 236] width 62 height 14
click at [419, 236] on select "normally conversely strenuously sharply" at bounding box center [415, 236] width 62 height 14
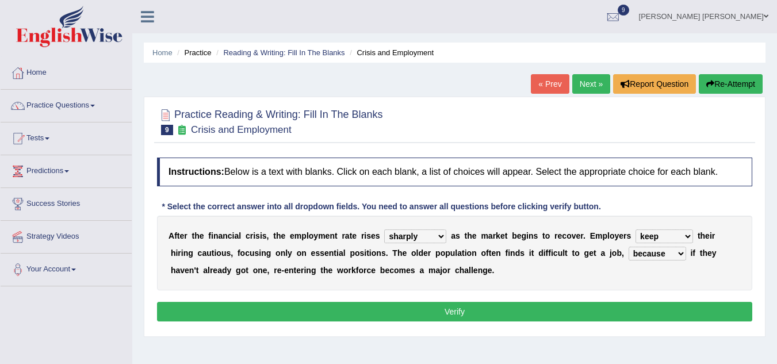
select select "normally"
click at [384, 229] on select "normally conversely strenuously sharply" at bounding box center [415, 236] width 62 height 14
click at [453, 313] on button "Verify" at bounding box center [454, 312] width 595 height 20
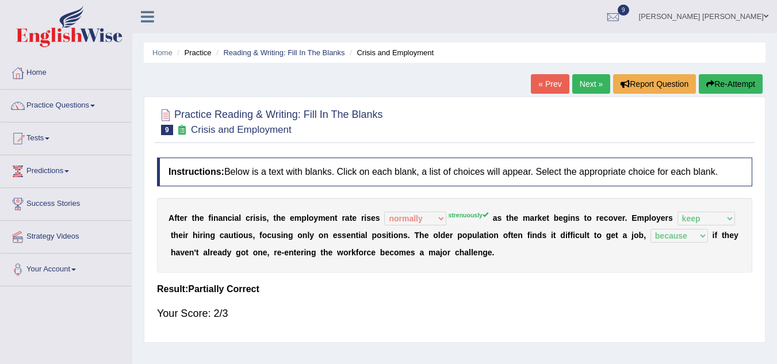
click at [587, 82] on link "Next »" at bounding box center [591, 84] width 38 height 20
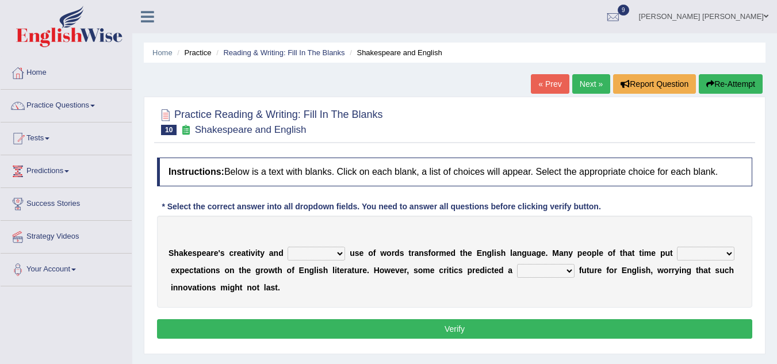
click at [304, 257] on select "idealized intensive fancied inventive" at bounding box center [315, 254] width 57 height 14
select select "inventive"
click at [287, 247] on select "idealized intensive fancied inventive" at bounding box center [315, 254] width 57 height 14
click at [691, 252] on select "wide much high more" at bounding box center [705, 254] width 57 height 14
click at [677, 247] on select "wide much high more" at bounding box center [705, 254] width 57 height 14
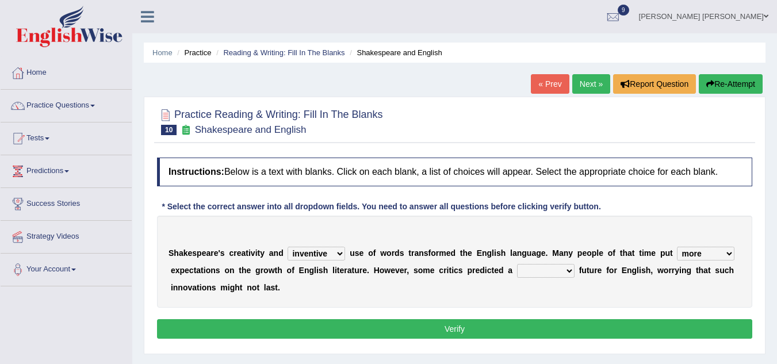
click at [696, 251] on select "wide much high more" at bounding box center [705, 254] width 57 height 14
select select "high"
click at [677, 247] on select "wide much high more" at bounding box center [705, 254] width 57 height 14
click at [543, 271] on select "monetary promising irresistible daunting" at bounding box center [545, 271] width 57 height 14
click at [517, 264] on select "monetary promising irresistible daunting" at bounding box center [545, 271] width 57 height 14
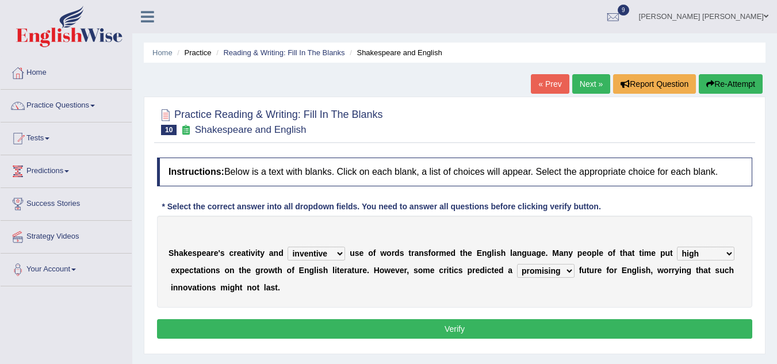
click at [542, 269] on select "monetary promising irresistible daunting" at bounding box center [545, 271] width 57 height 14
select select "daunting"
click at [517, 264] on select "monetary promising irresistible daunting" at bounding box center [545, 271] width 57 height 14
click at [466, 324] on button "Verify" at bounding box center [454, 329] width 595 height 20
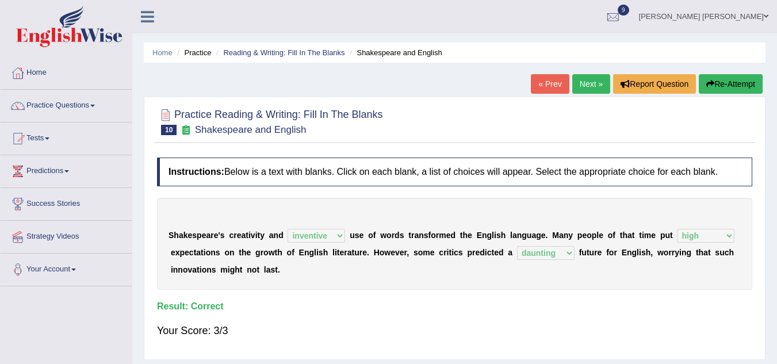
click at [522, 27] on ul "Lila bahadur khadka Toggle navigation Username: Lila_khadka Access Type: Online…" at bounding box center [550, 16] width 451 height 33
click at [164, 52] on link "Home" at bounding box center [162, 52] width 20 height 9
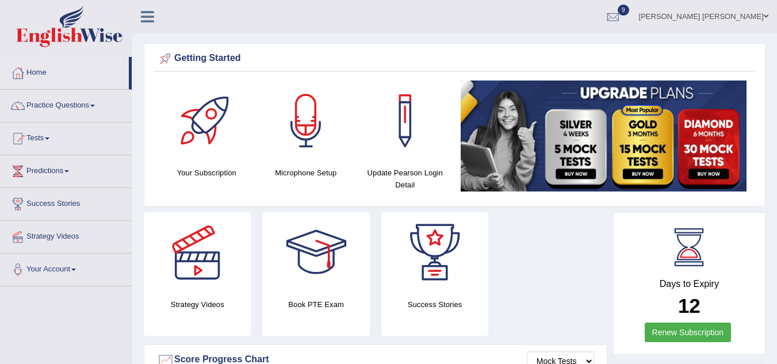
click at [36, 72] on link "Home" at bounding box center [65, 71] width 128 height 29
click at [79, 106] on link "Practice Questions" at bounding box center [66, 104] width 131 height 29
